Goal: Task Accomplishment & Management: Use online tool/utility

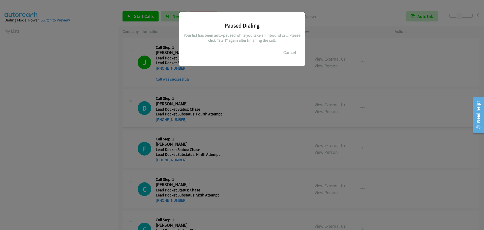
scroll to position [53, 0]
drag, startPoint x: 299, startPoint y: 51, endPoint x: 294, endPoint y: 51, distance: 4.3
click at [294, 51] on button "Cancel" at bounding box center [289, 52] width 22 height 10
click at [285, 54] on button "Cancel" at bounding box center [289, 52] width 22 height 10
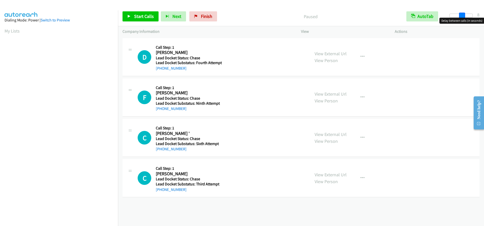
drag, startPoint x: 450, startPoint y: 16, endPoint x: 462, endPoint y: 16, distance: 12.4
click at [462, 16] on span at bounding box center [462, 16] width 6 height 6
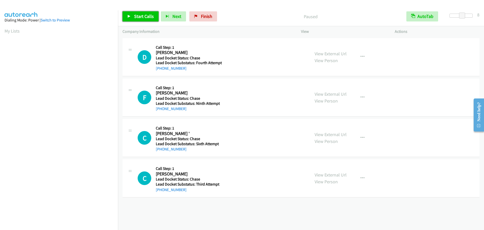
click at [134, 12] on link "Start Calls" at bounding box center [140, 16] width 36 height 10
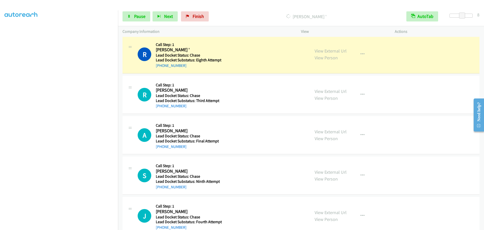
scroll to position [265, 0]
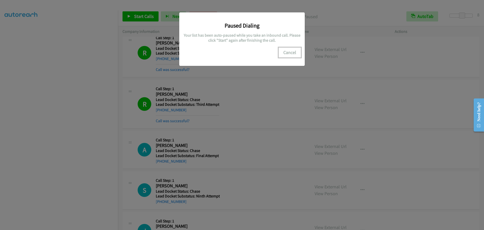
click at [284, 51] on button "Cancel" at bounding box center [289, 52] width 22 height 10
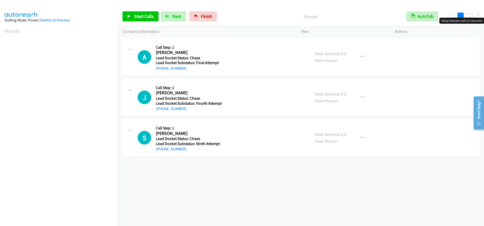
drag, startPoint x: 449, startPoint y: 17, endPoint x: 459, endPoint y: 17, distance: 10.6
click at [459, 17] on span at bounding box center [460, 16] width 6 height 6
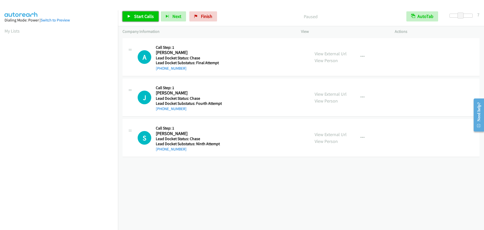
click at [138, 19] on link "Start Calls" at bounding box center [140, 16] width 36 height 10
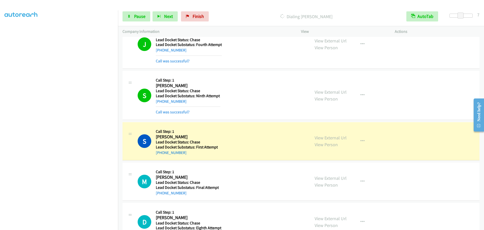
scroll to position [88, 0]
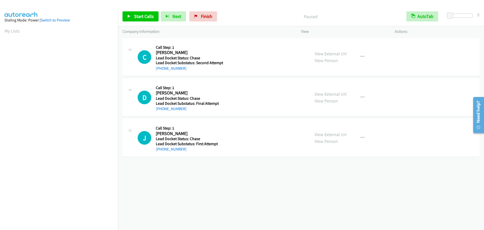
scroll to position [53, 0]
